Goal: Task Accomplishment & Management: Use online tool/utility

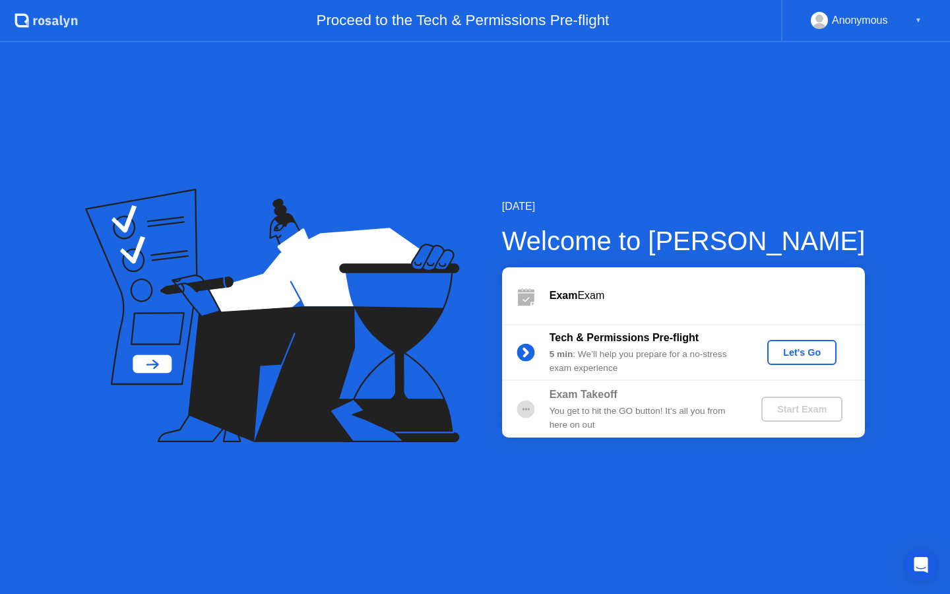
click at [795, 357] on div "Let's Go" at bounding box center [801, 352] width 59 height 11
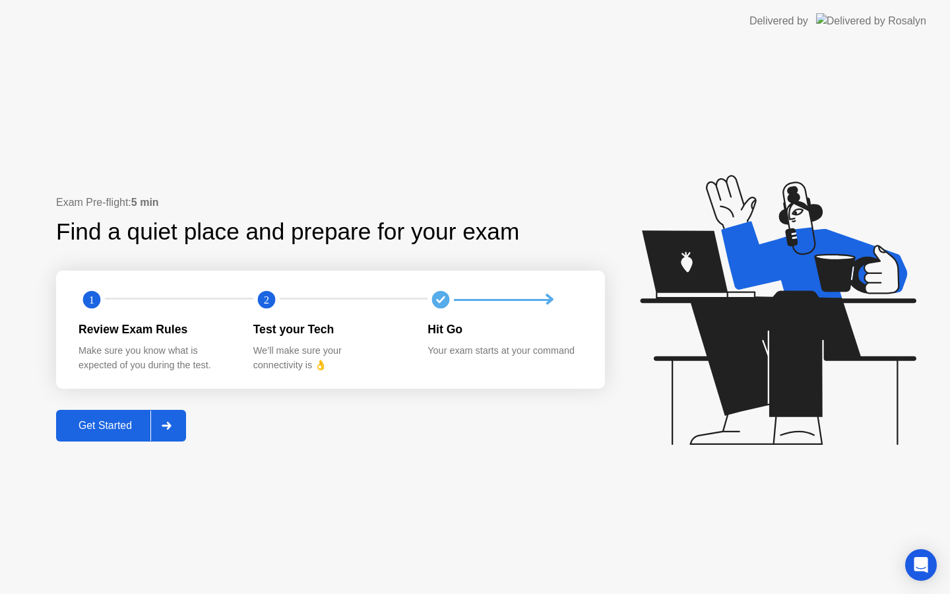
click at [121, 423] on div "Get Started" at bounding box center [105, 425] width 90 height 12
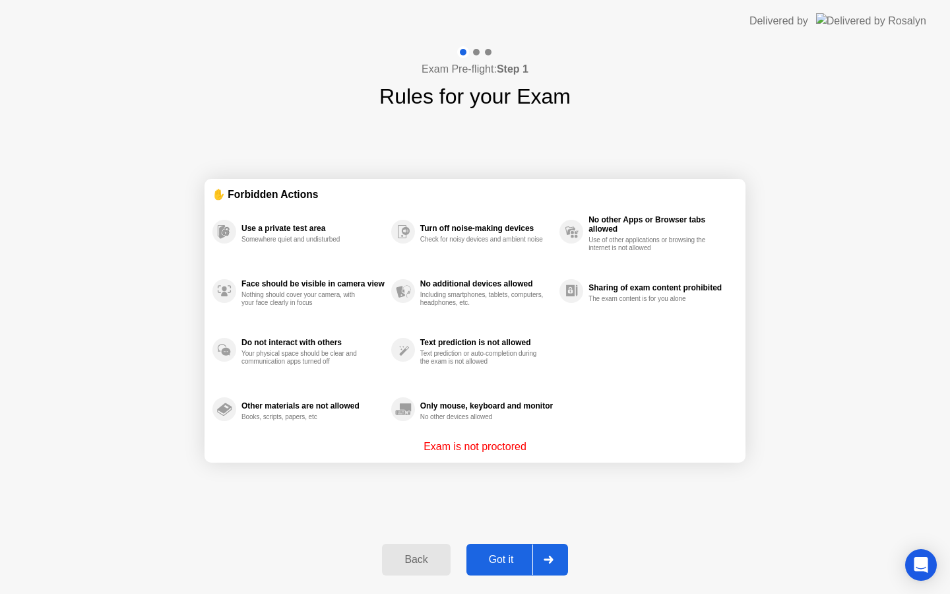
click at [499, 562] on div "Got it" at bounding box center [501, 559] width 62 height 12
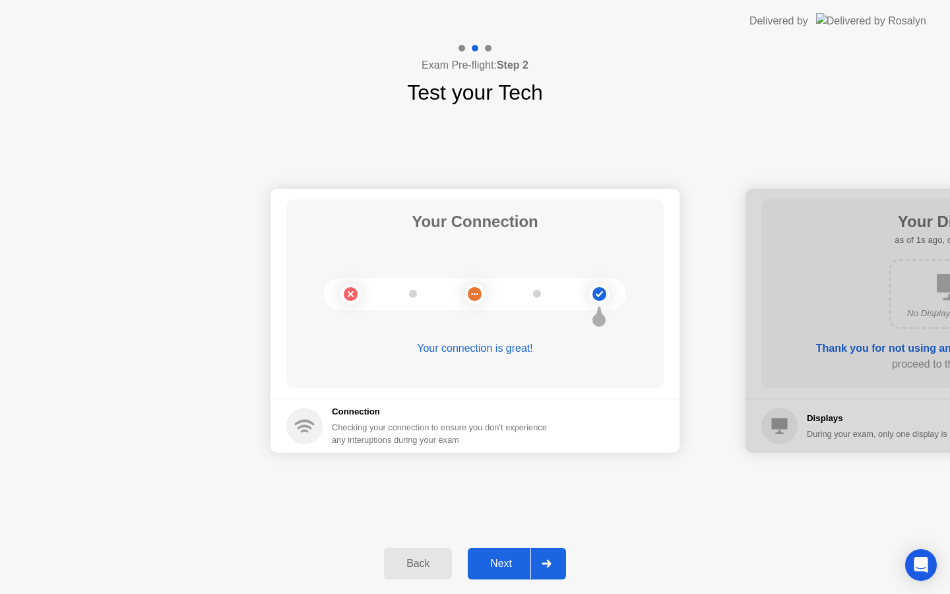
click at [499, 562] on div "Next" at bounding box center [501, 563] width 59 height 12
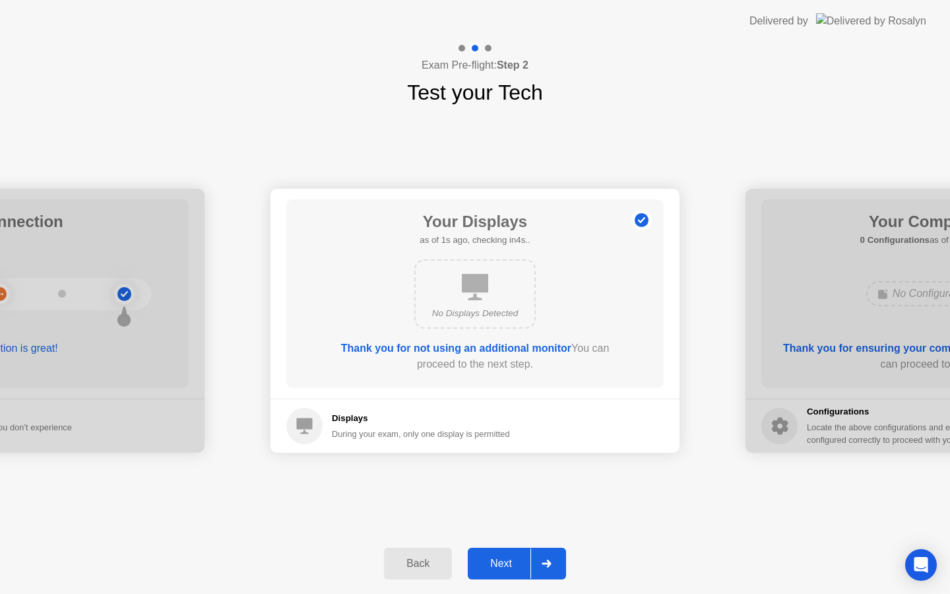
click at [499, 562] on div "Next" at bounding box center [501, 563] width 59 height 12
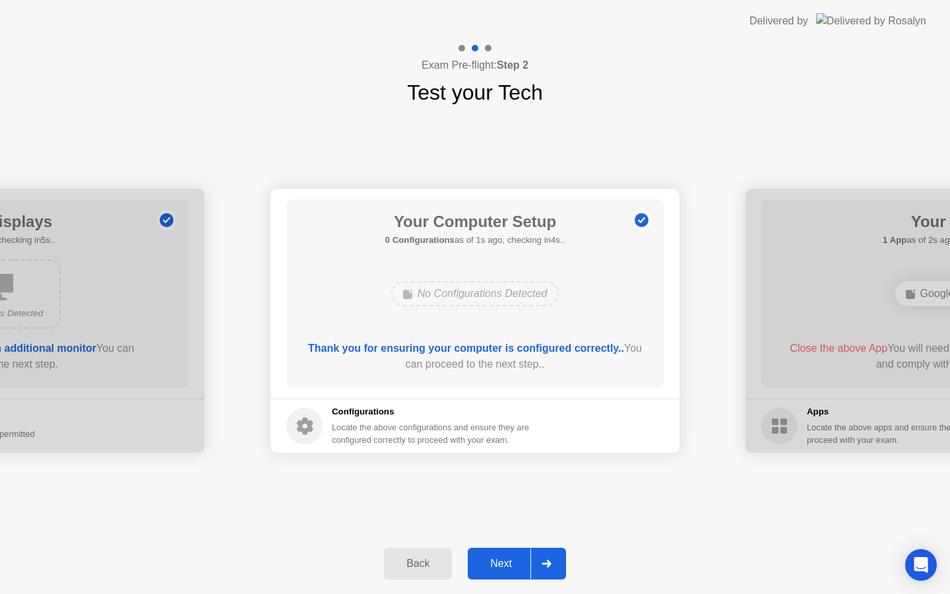
click at [499, 562] on div "Next" at bounding box center [501, 563] width 59 height 12
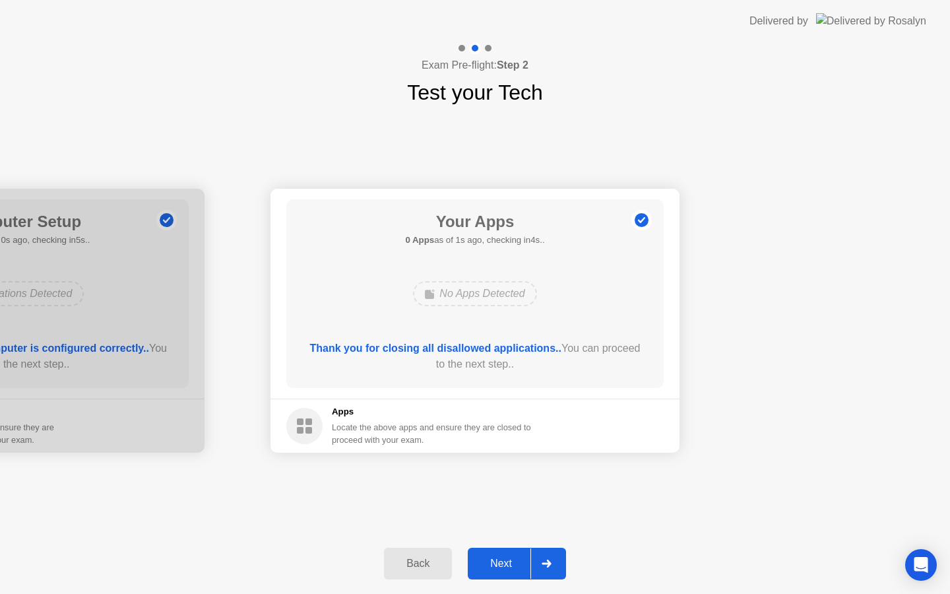
click at [497, 553] on button "Next" at bounding box center [517, 563] width 98 height 32
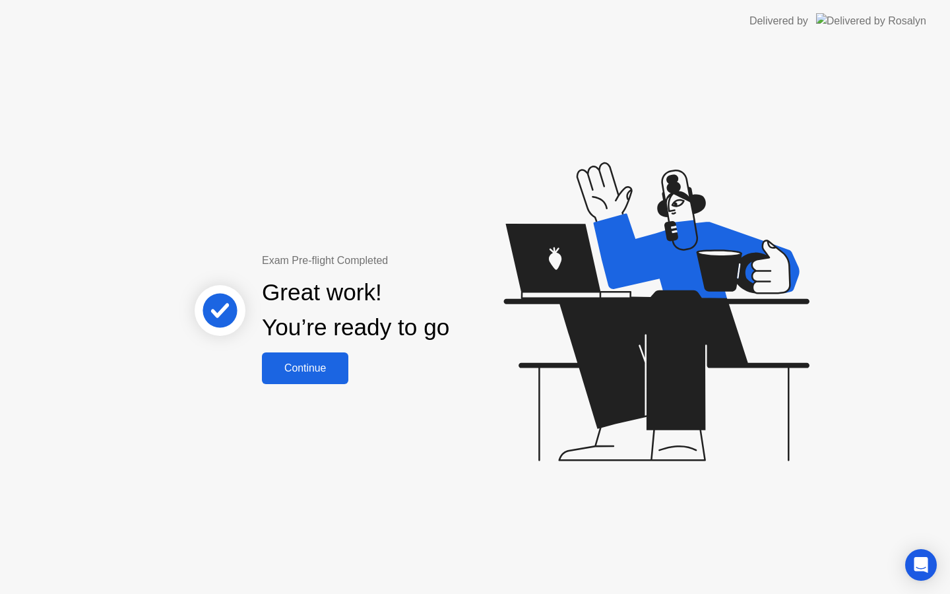
click at [313, 367] on div "Continue" at bounding box center [305, 368] width 78 height 12
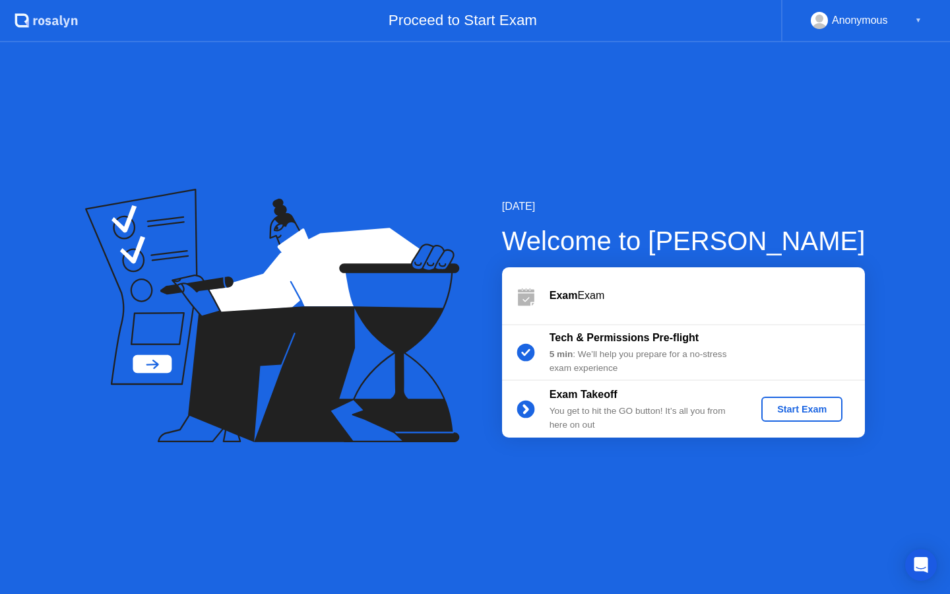
click at [789, 408] on div "Start Exam" at bounding box center [801, 409] width 71 height 11
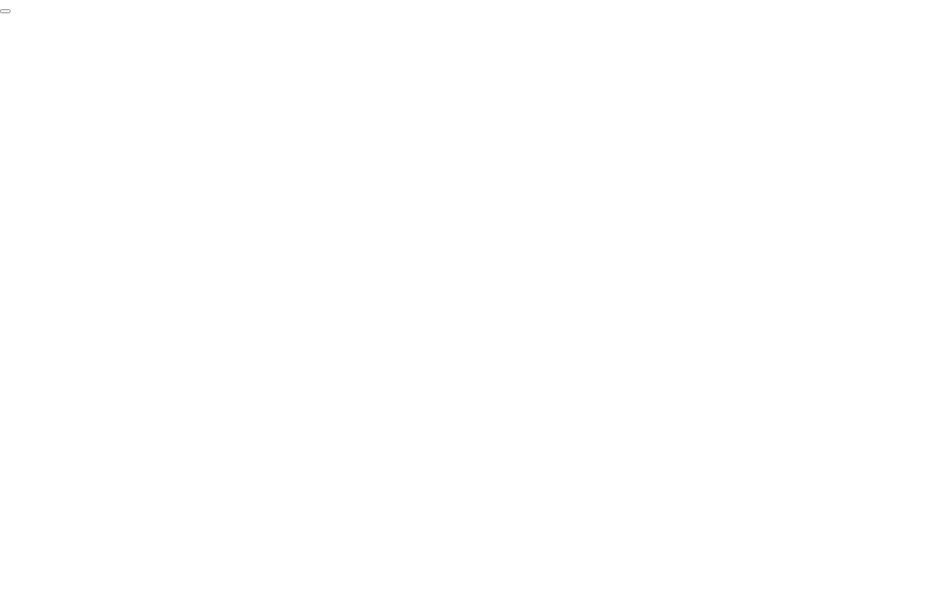
click div "End Proctoring Session"
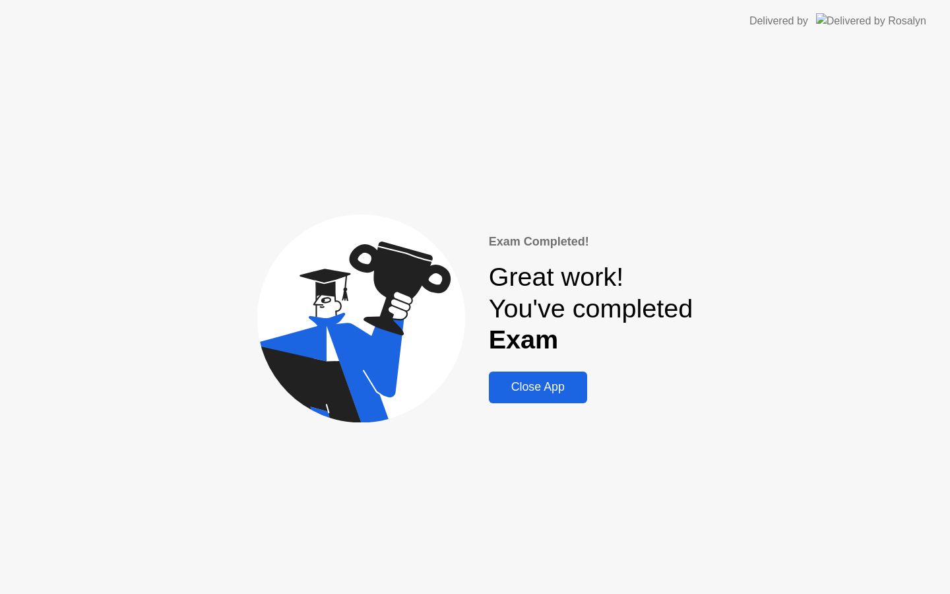
click at [548, 377] on button "Close App" at bounding box center [538, 387] width 98 height 32
